Goal: Transaction & Acquisition: Purchase product/service

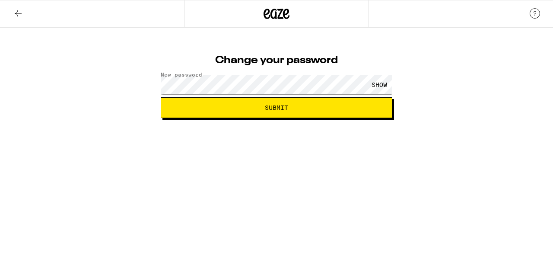
click at [379, 80] on div "SHOW" at bounding box center [379, 84] width 26 height 19
click at [307, 107] on span "Submit" at bounding box center [276, 108] width 217 height 6
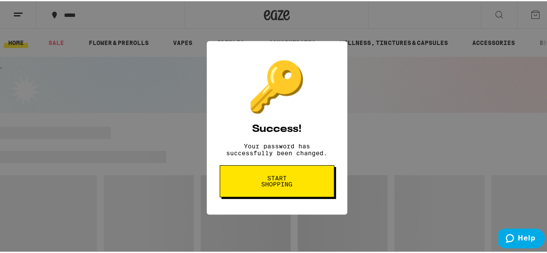
click at [0, 0] on span "Start shopping" at bounding box center [0, 0] width 0 height 0
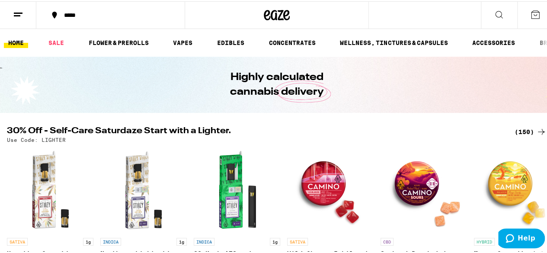
click at [51, 13] on icon at bounding box center [54, 14] width 10 height 10
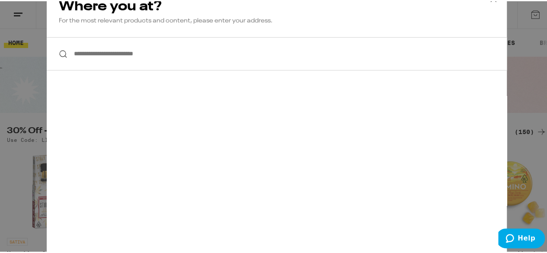
click at [81, 50] on input "**********" at bounding box center [277, 52] width 460 height 33
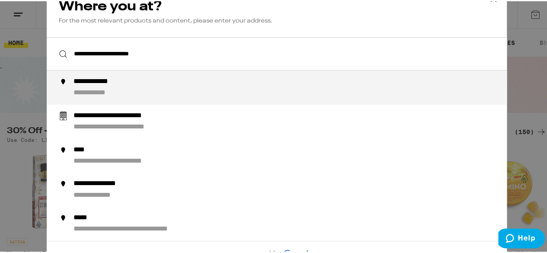
click at [89, 80] on div "**********" at bounding box center [102, 80] width 58 height 9
type input "**********"
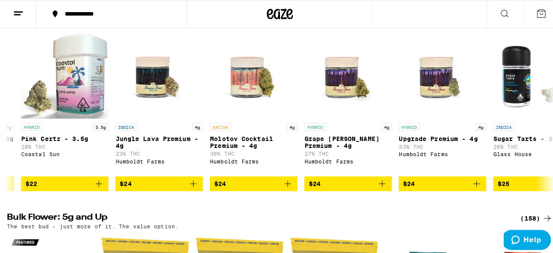
scroll to position [0, 1762]
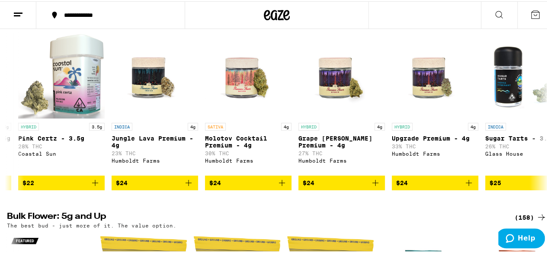
click at [224, 141] on link "SATIVA 4g Molotov Cocktail Premium - 4g 30% THC Humboldt Farms" at bounding box center [248, 102] width 86 height 143
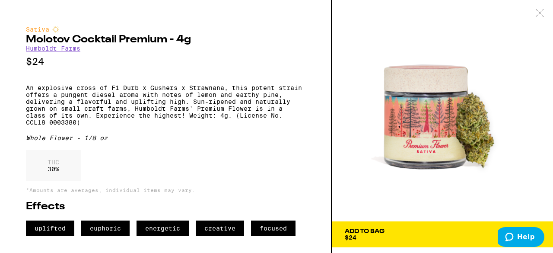
click at [448, 234] on span "Add To Bag $24" at bounding box center [442, 234] width 195 height 12
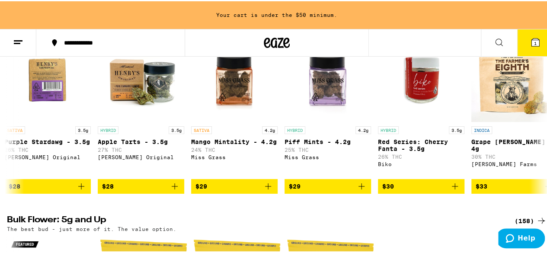
scroll to position [0, 2616]
click at [228, 190] on span "$29" at bounding box center [234, 185] width 78 height 10
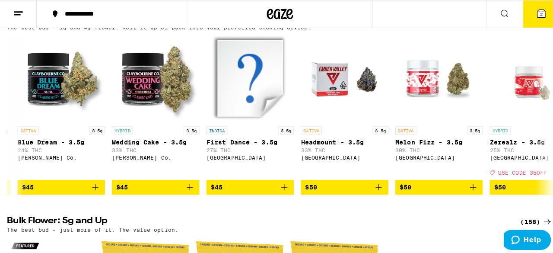
scroll to position [0, 4282]
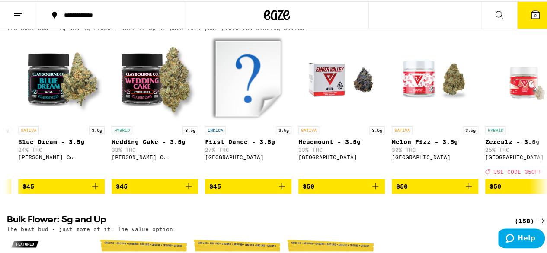
click at [331, 121] on img "Open page for Headmount - 3.5g from Ember Valley" at bounding box center [341, 77] width 86 height 86
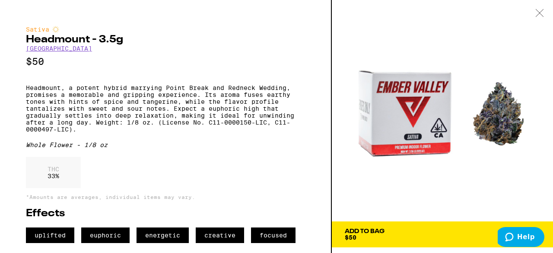
click at [453, 231] on span "Add To Bag $50" at bounding box center [442, 234] width 195 height 12
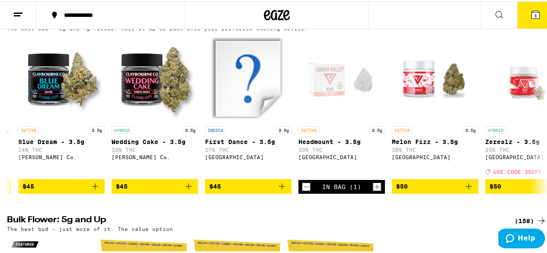
click at [530, 19] on button "3" at bounding box center [535, 13] width 36 height 27
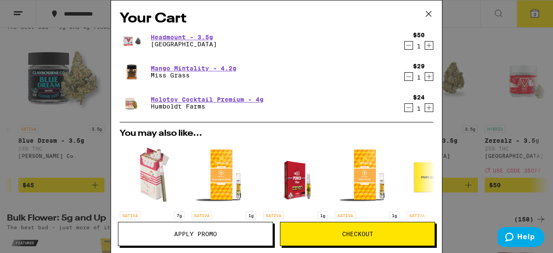
click at [405, 110] on icon "Decrement" at bounding box center [409, 107] width 8 height 10
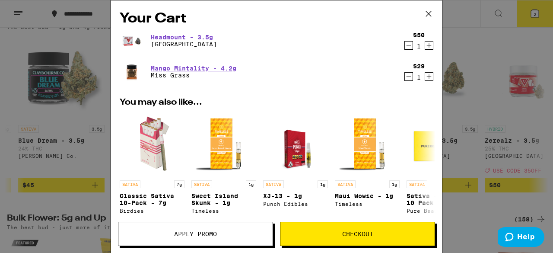
click at [350, 240] on button "Checkout" at bounding box center [357, 234] width 155 height 24
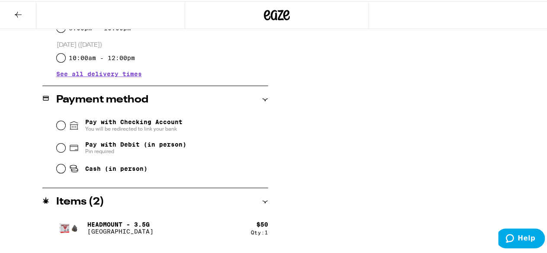
scroll to position [317, 0]
click at [57, 150] on div "Pay with Debit (in person) Pin required" at bounding box center [162, 146] width 211 height 22
click at [61, 148] on input "Pay with Debit (in person) Pin required" at bounding box center [61, 146] width 9 height 9
radio input "true"
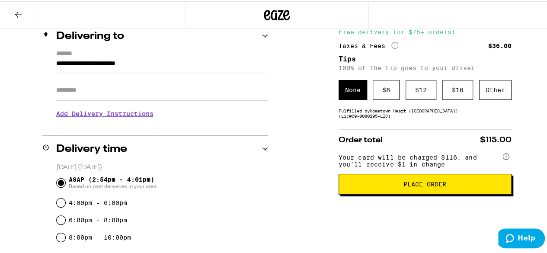
scroll to position [0, 0]
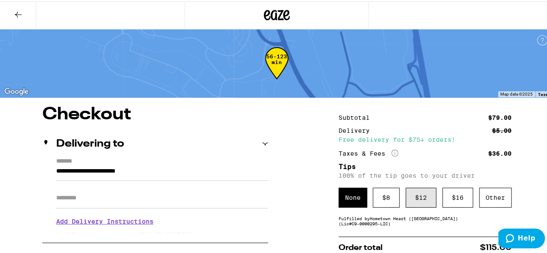
click at [419, 197] on div "$ 12" at bounding box center [420, 196] width 31 height 20
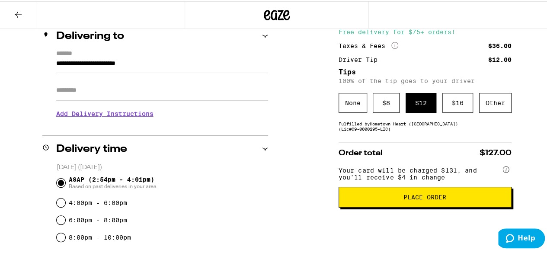
scroll to position [108, 0]
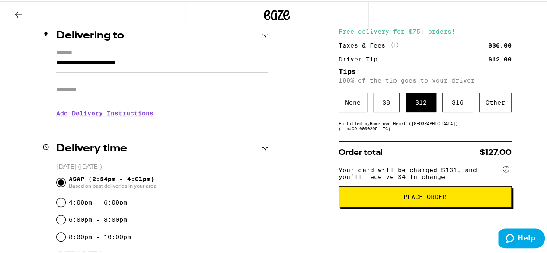
click at [113, 91] on input "Apt/Suite" at bounding box center [162, 88] width 212 height 21
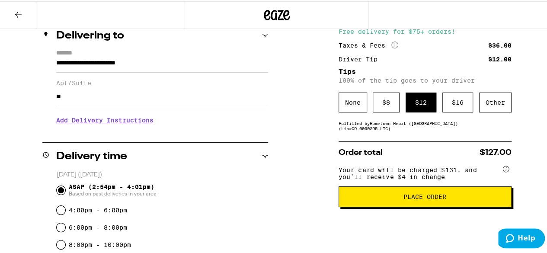
click at [57, 99] on input "**" at bounding box center [162, 95] width 212 height 21
type input "****"
click at [436, 198] on span "Place Order" at bounding box center [424, 195] width 43 height 6
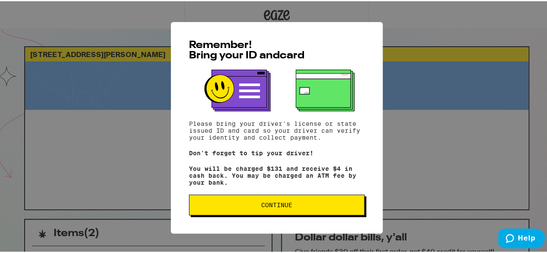
click at [273, 204] on span "Continue" at bounding box center [276, 204] width 31 height 6
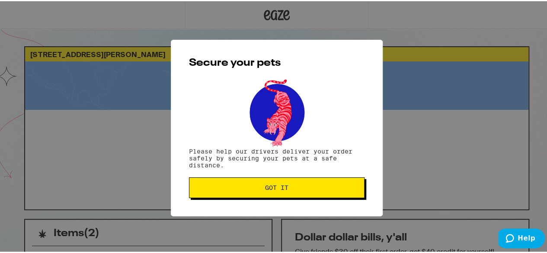
click at [274, 186] on span "Got it" at bounding box center [276, 186] width 23 height 6
